Goal: Find specific page/section: Find specific page/section

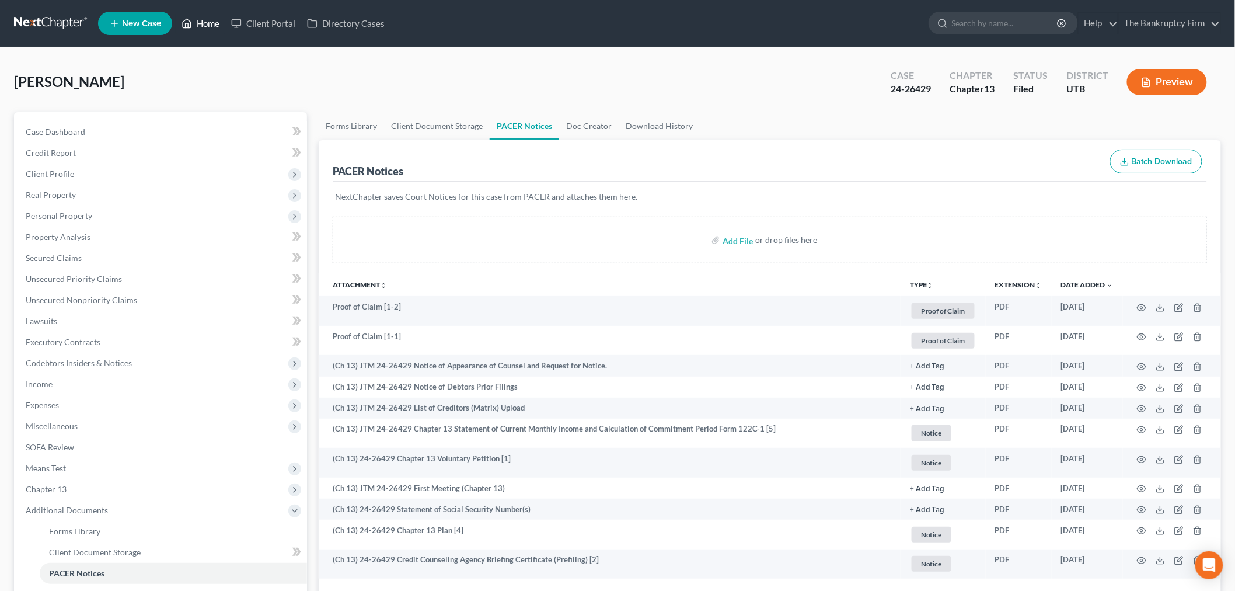
click at [216, 27] on link "Home" at bounding box center [201, 23] width 50 height 21
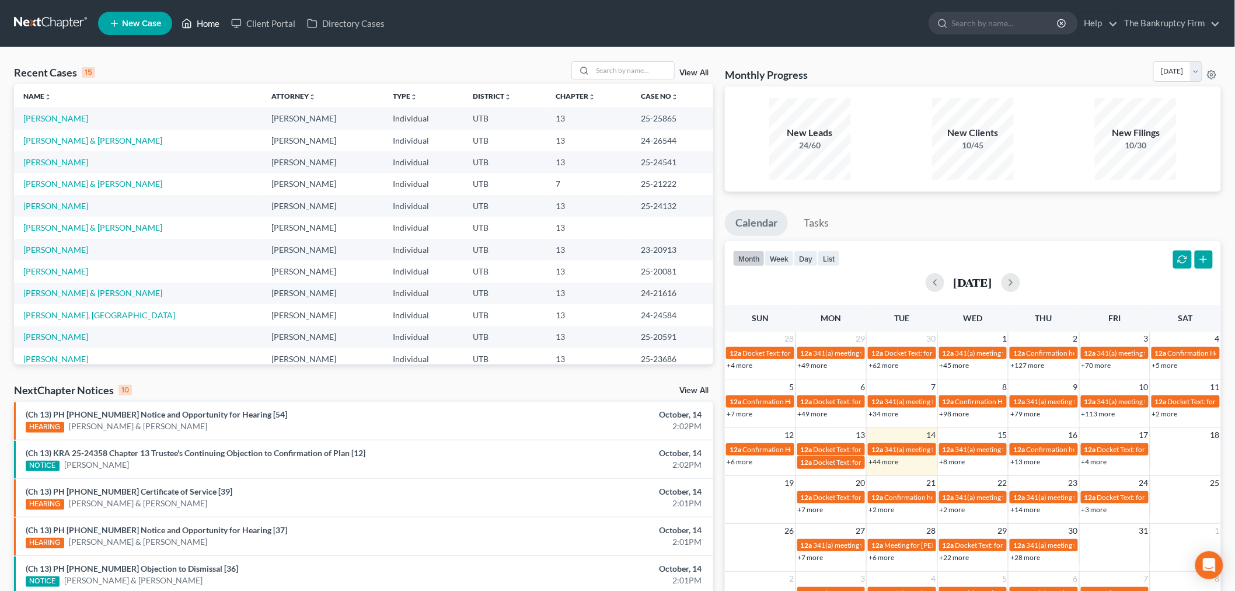
click at [188, 22] on icon at bounding box center [187, 23] width 11 height 14
click at [695, 69] on link "View All" at bounding box center [694, 73] width 29 height 8
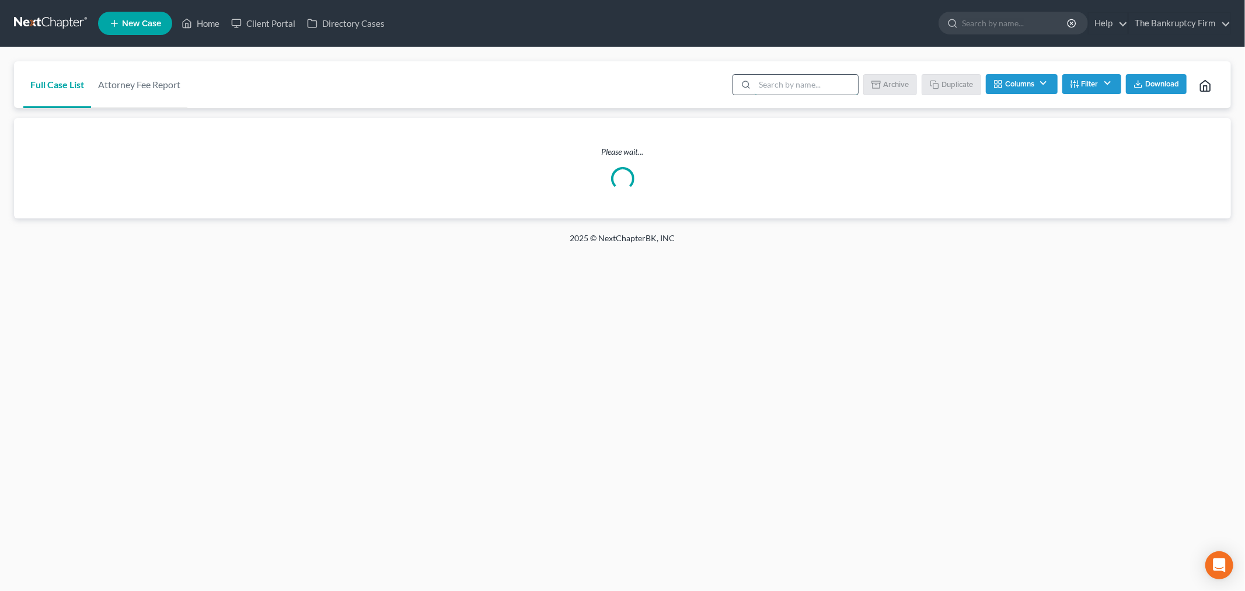
click at [789, 78] on input "search" at bounding box center [806, 85] width 103 height 20
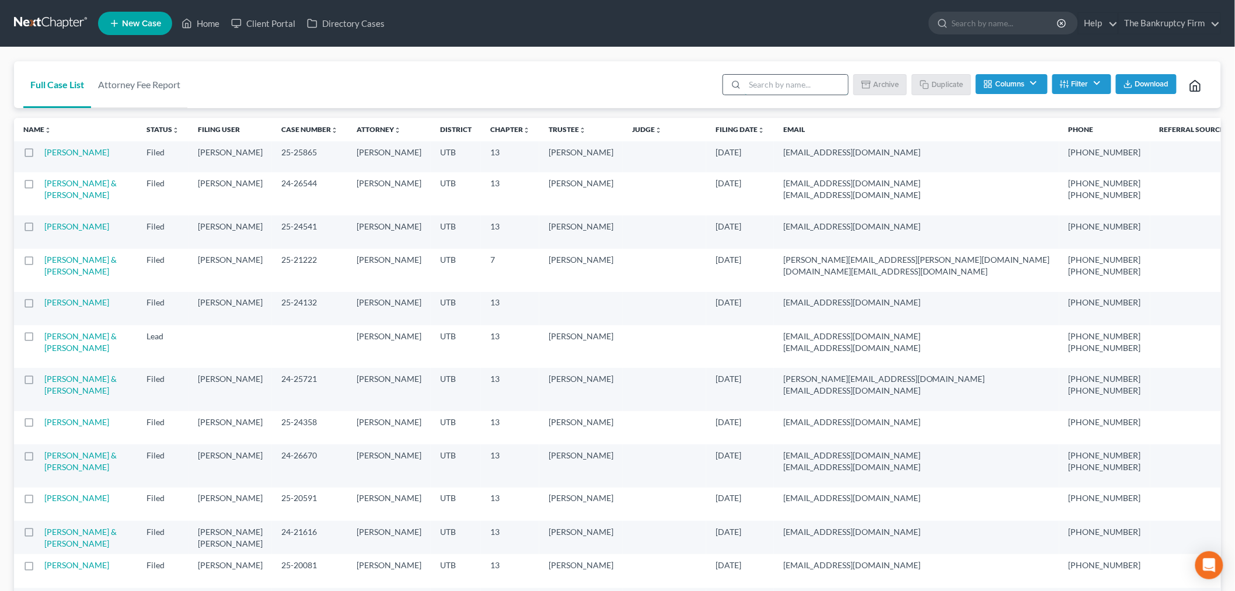
click at [761, 82] on input "search" at bounding box center [796, 85] width 103 height 20
type input "[PERSON_NAME]"
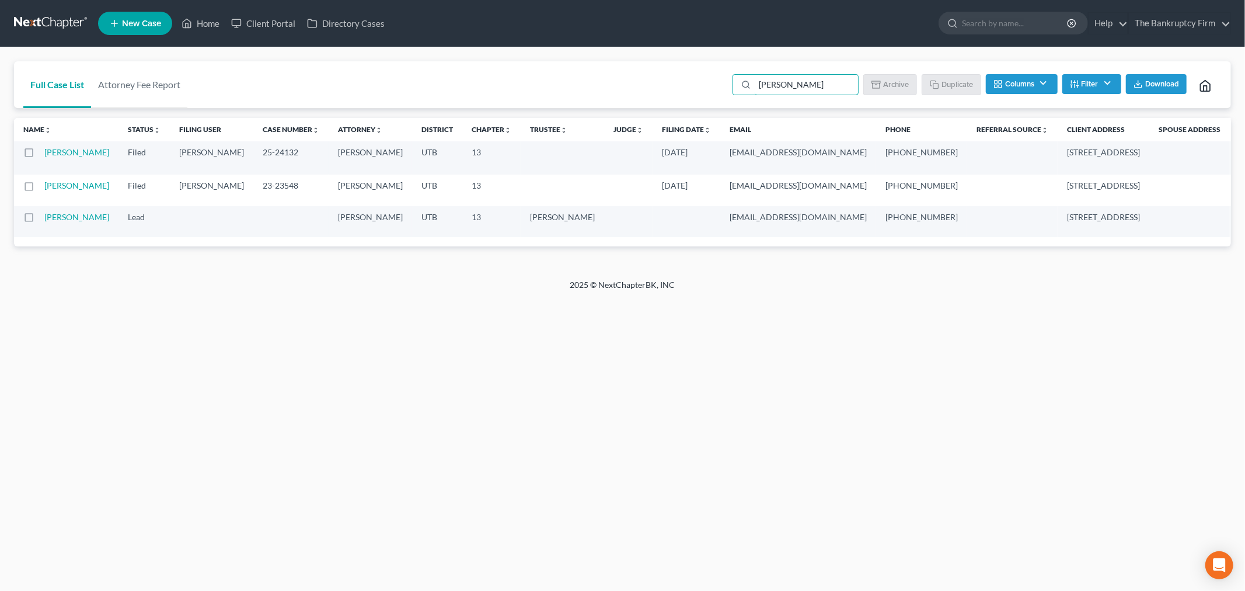
click at [67, 157] on link "[PERSON_NAME]" at bounding box center [76, 152] width 65 height 10
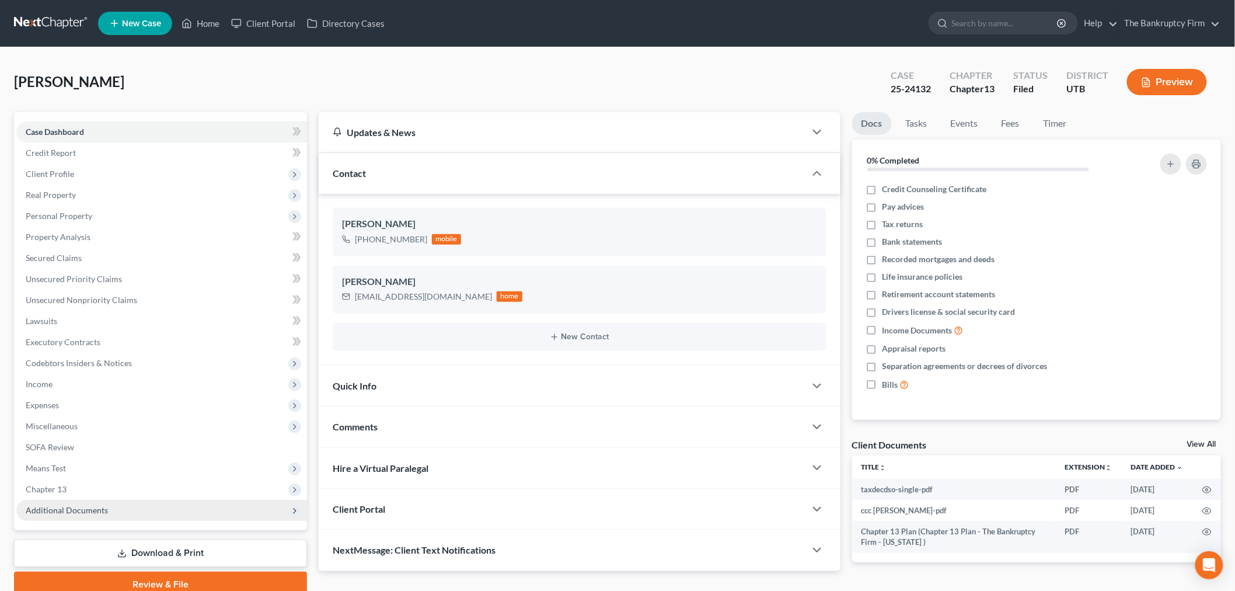
drag, startPoint x: 117, startPoint y: 513, endPoint x: 111, endPoint y: 509, distance: 7.1
click at [114, 513] on span "Additional Documents" at bounding box center [161, 510] width 291 height 21
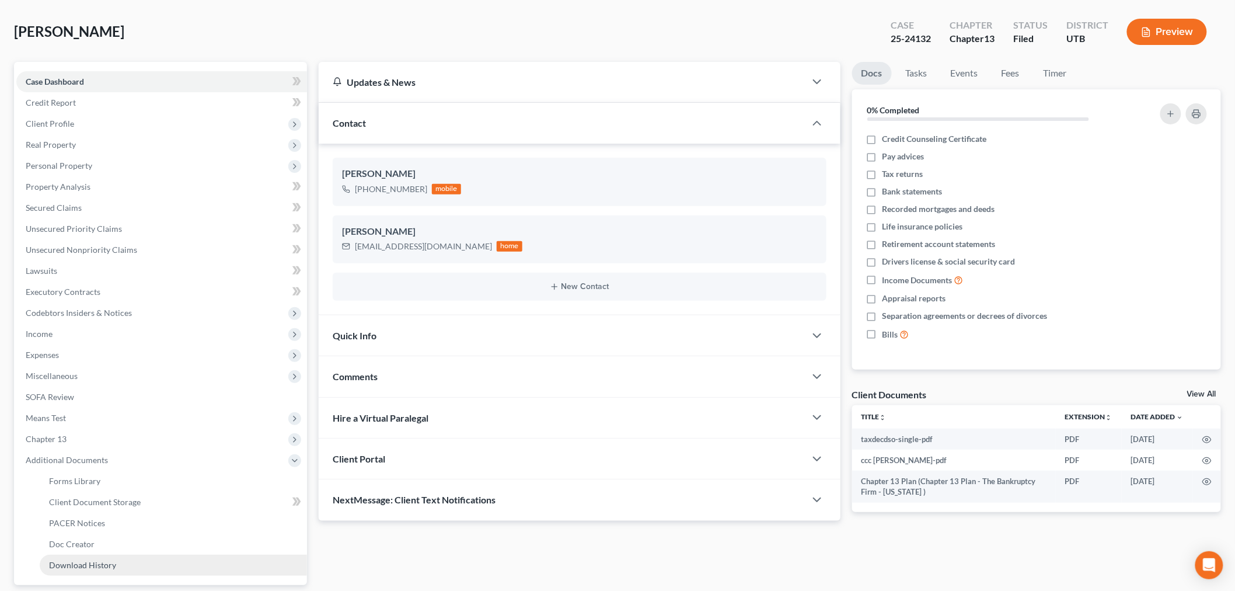
scroll to position [130, 0]
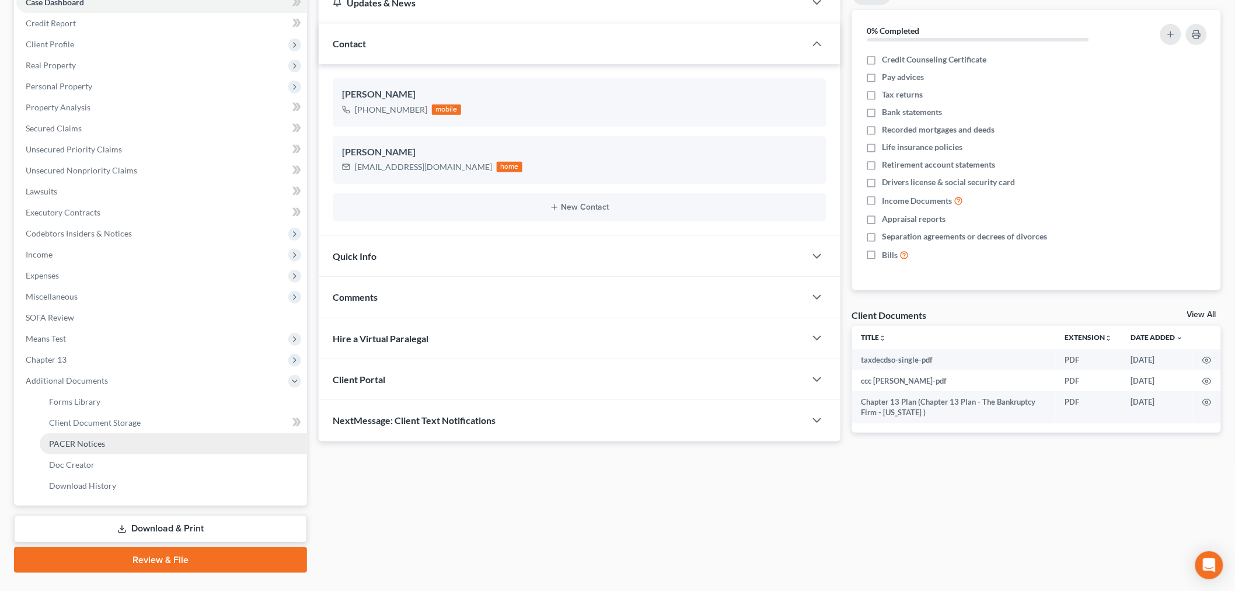
click at [112, 450] on link "PACER Notices" at bounding box center [173, 443] width 267 height 21
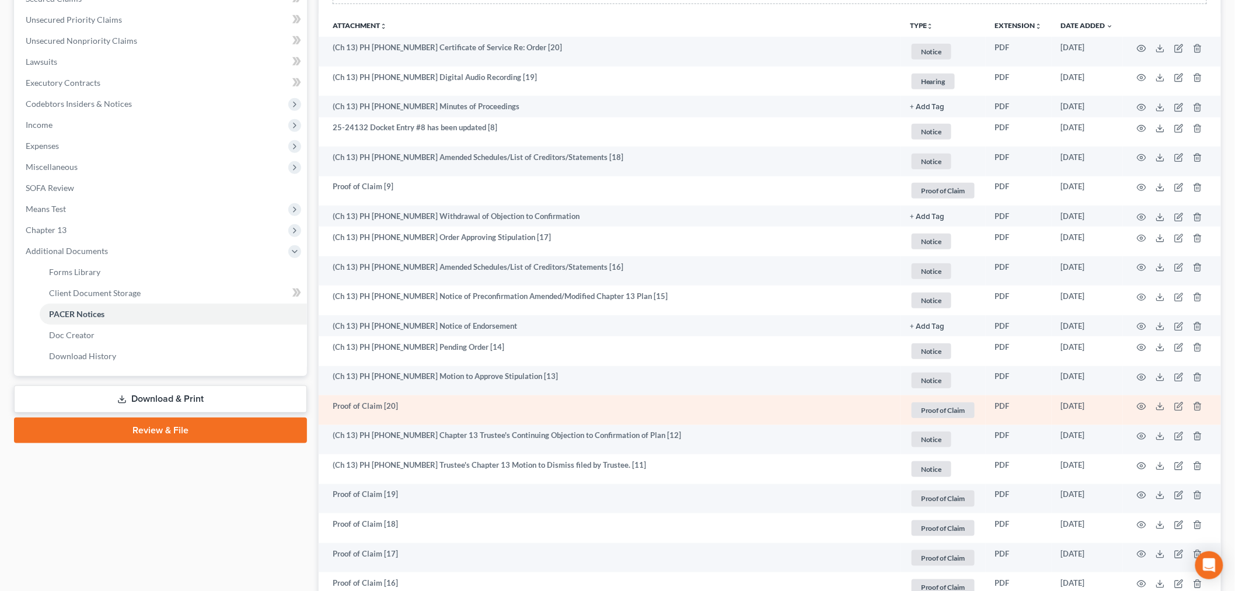
scroll to position [324, 0]
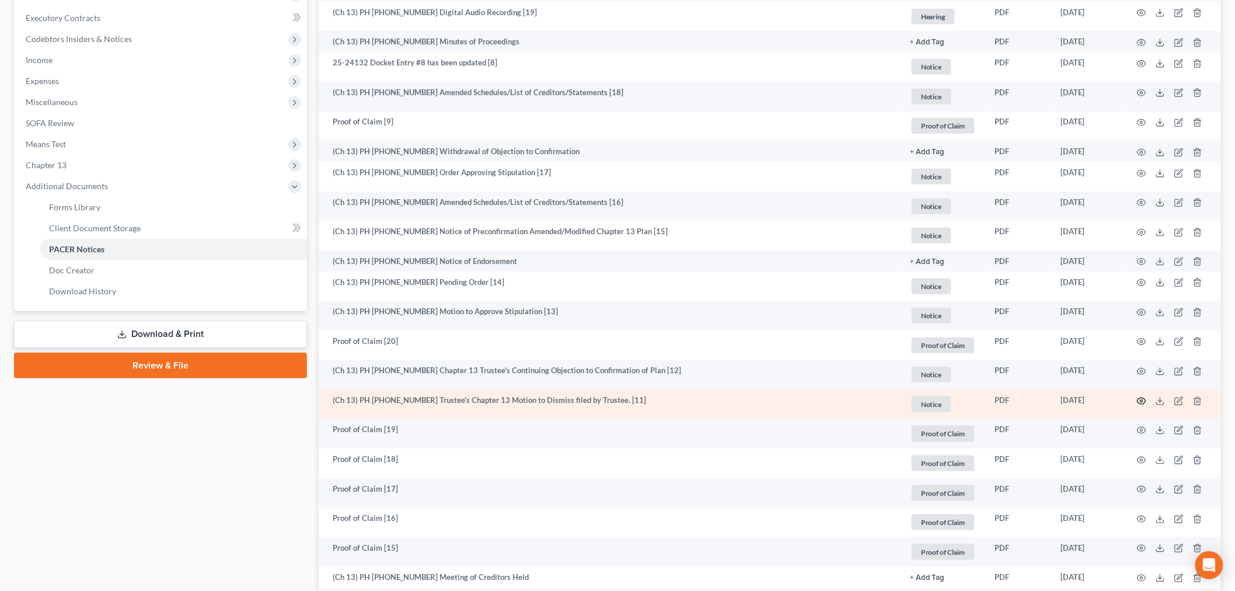
click at [1142, 399] on icon "button" at bounding box center [1141, 400] width 9 height 9
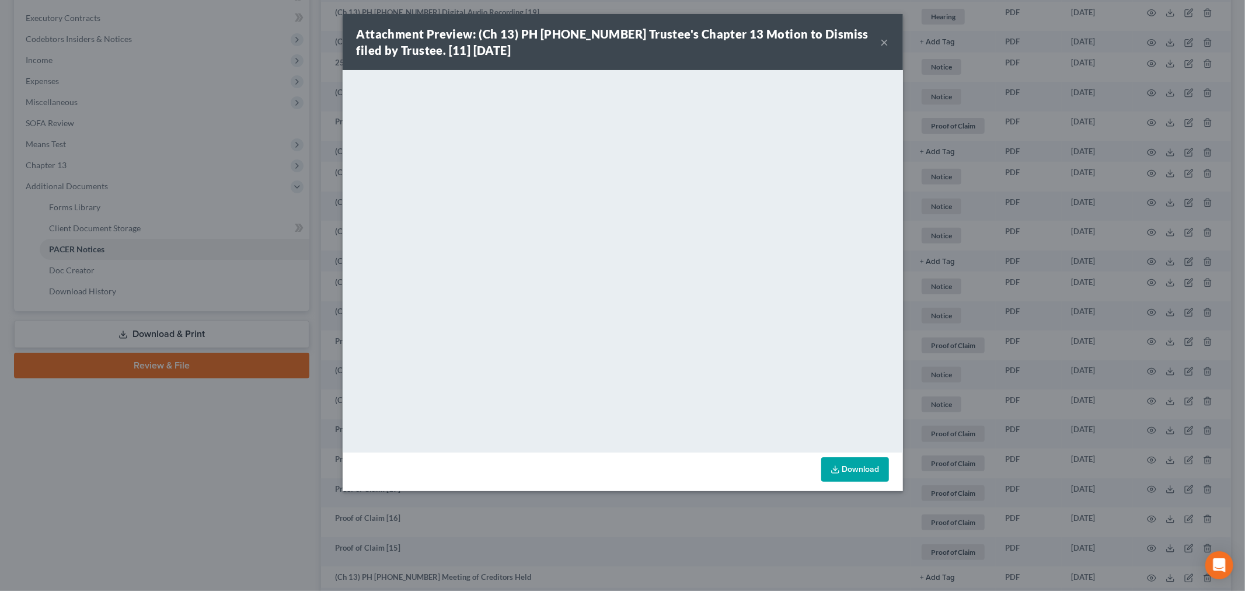
click at [886, 44] on button "×" at bounding box center [885, 42] width 8 height 14
